Goal: Use online tool/utility: Utilize a website feature to perform a specific function

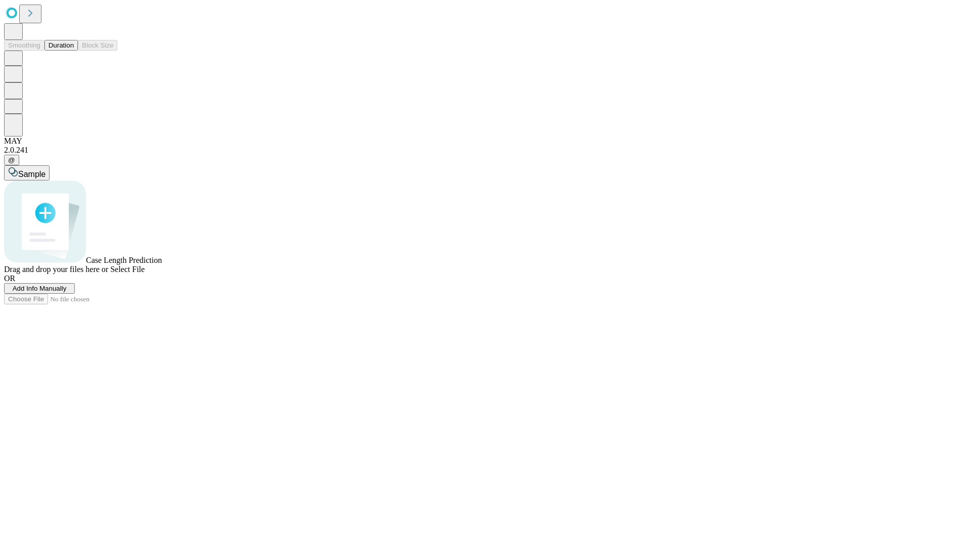
click at [74, 51] on button "Duration" at bounding box center [61, 45] width 33 height 11
click at [67, 292] on span "Add Info Manually" at bounding box center [40, 289] width 54 height 8
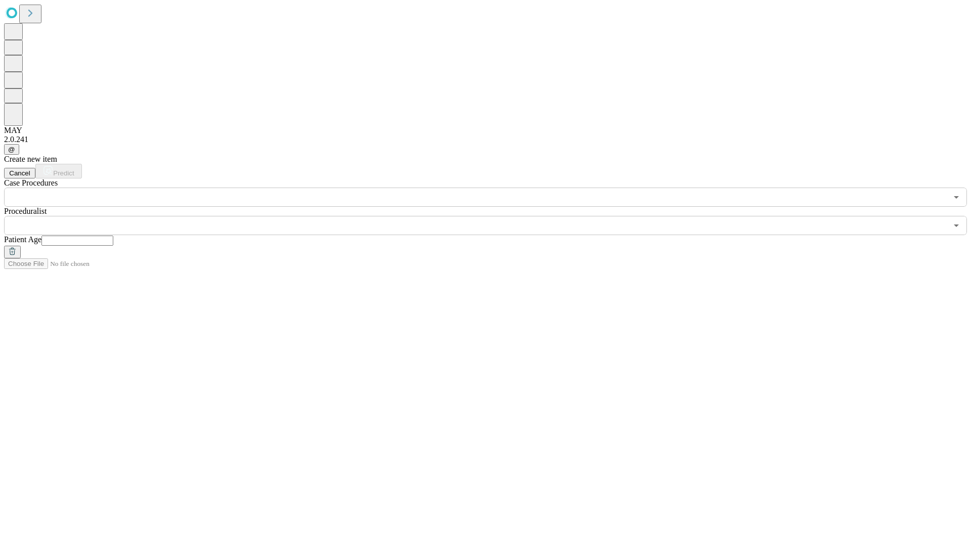
click at [113, 236] on input "text" at bounding box center [77, 241] width 72 height 10
type input "**"
click at [493, 216] on input "text" at bounding box center [475, 225] width 943 height 19
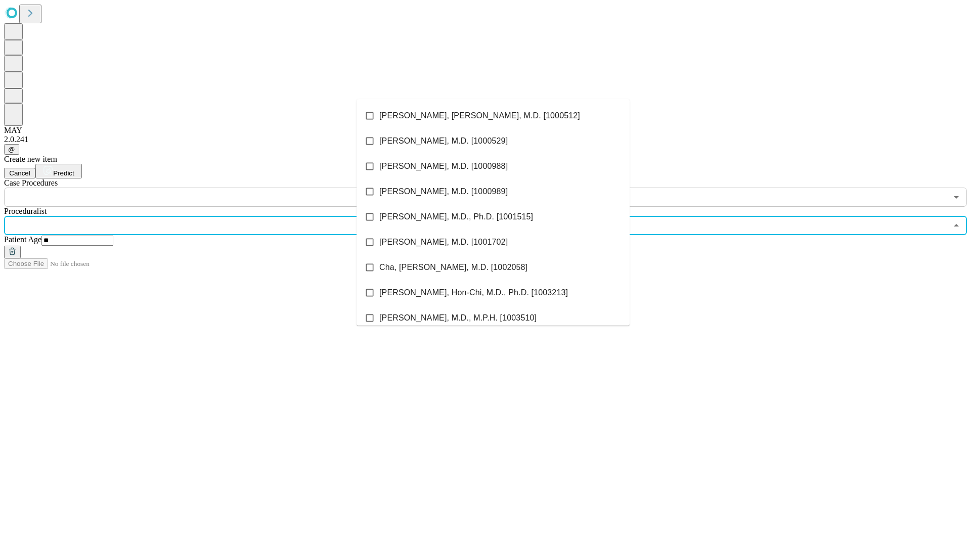
click at [493, 116] on li "[PERSON_NAME], [PERSON_NAME], M.D. [1000512]" at bounding box center [493, 115] width 273 height 25
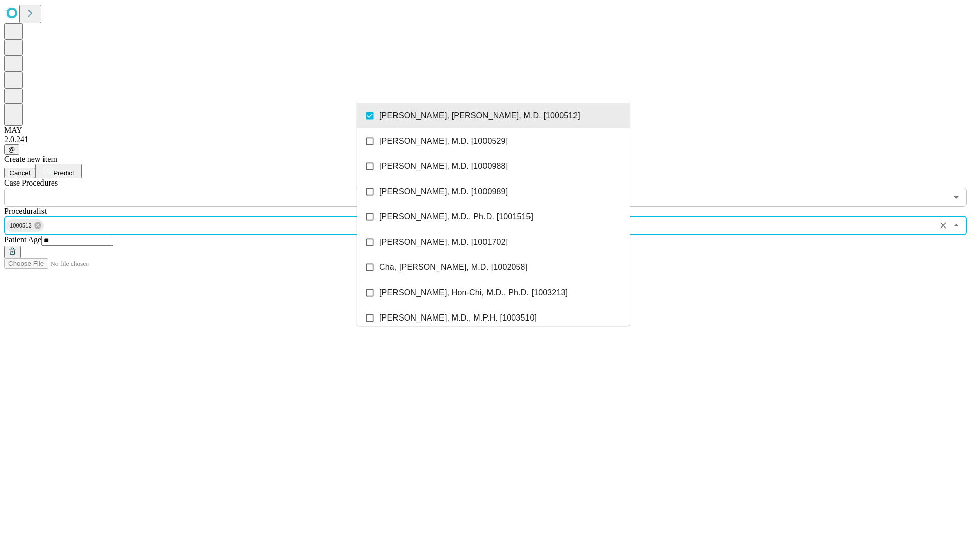
click at [212, 188] on input "text" at bounding box center [475, 197] width 943 height 19
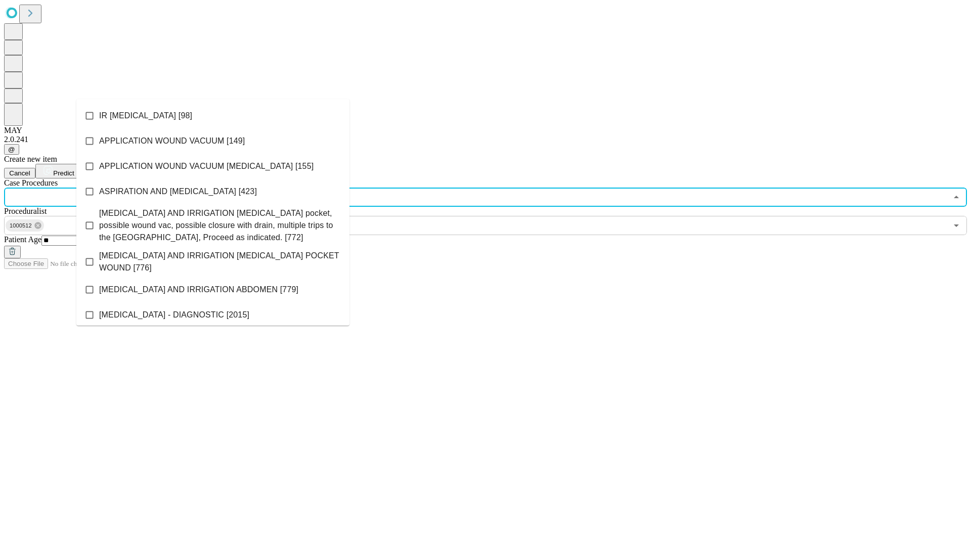
click at [213, 116] on li "IR [MEDICAL_DATA] [98]" at bounding box center [212, 115] width 273 height 25
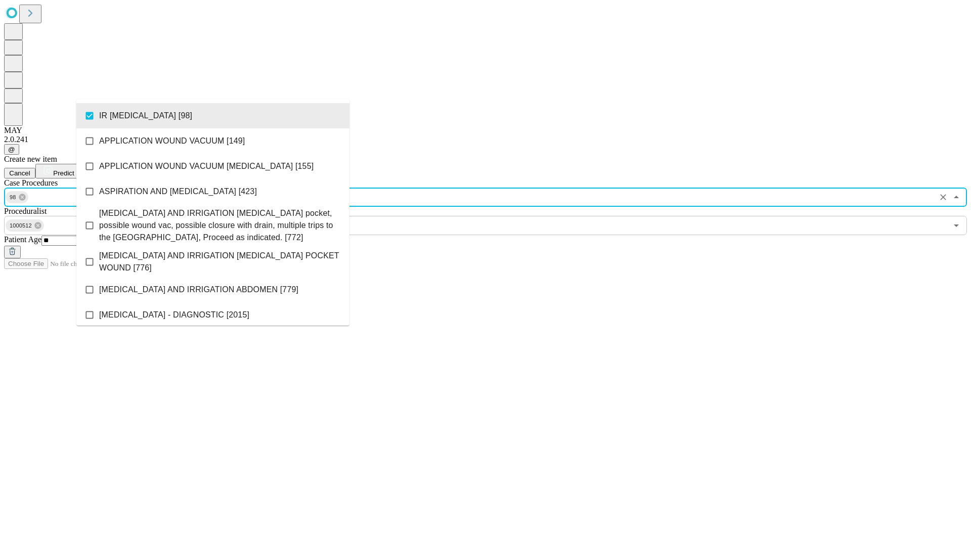
click at [74, 169] on span "Predict" at bounding box center [63, 173] width 21 height 8
